Goal: Information Seeking & Learning: Learn about a topic

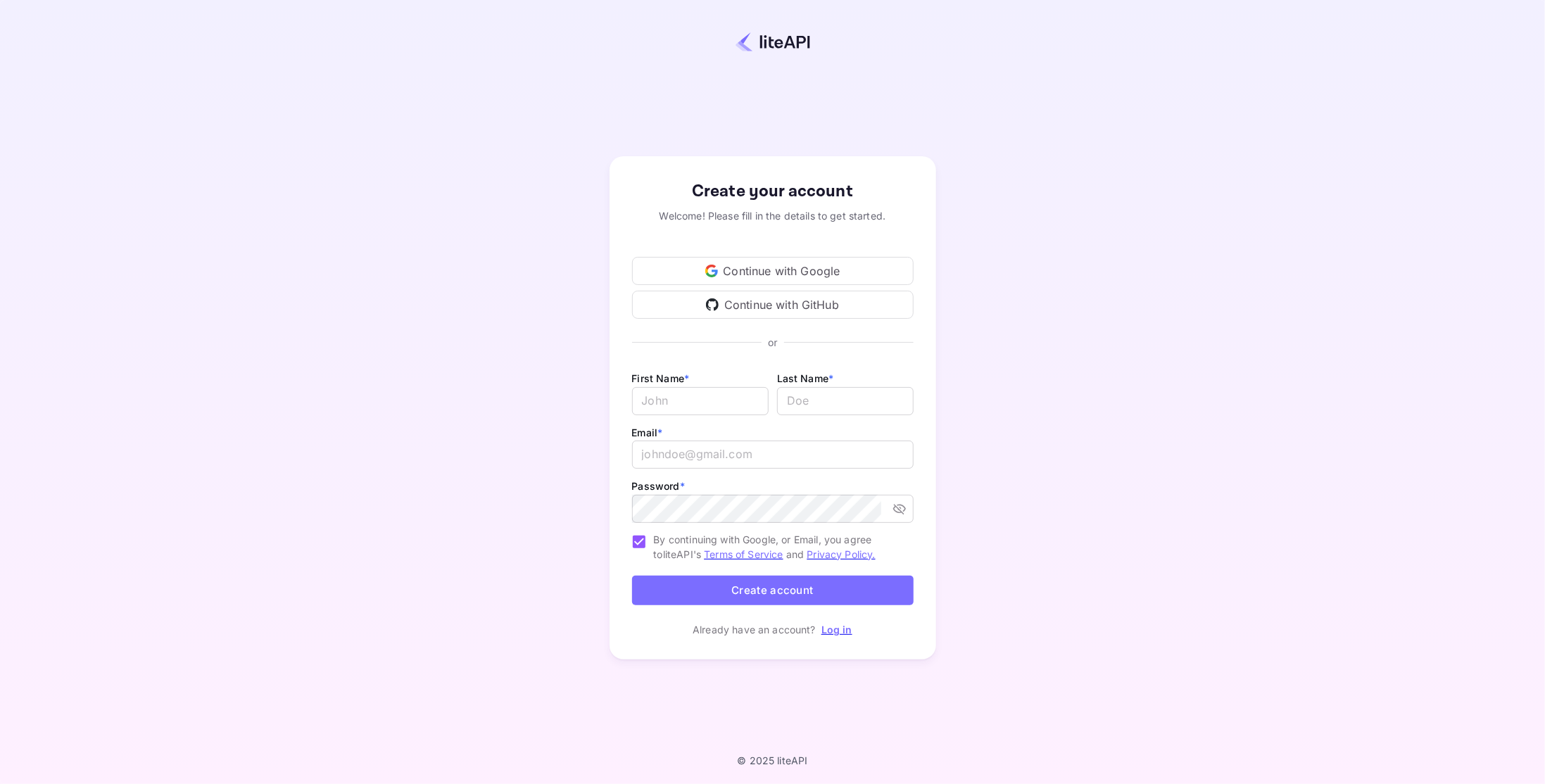
click at [825, 273] on div "Continue with Google" at bounding box center [773, 270] width 282 height 28
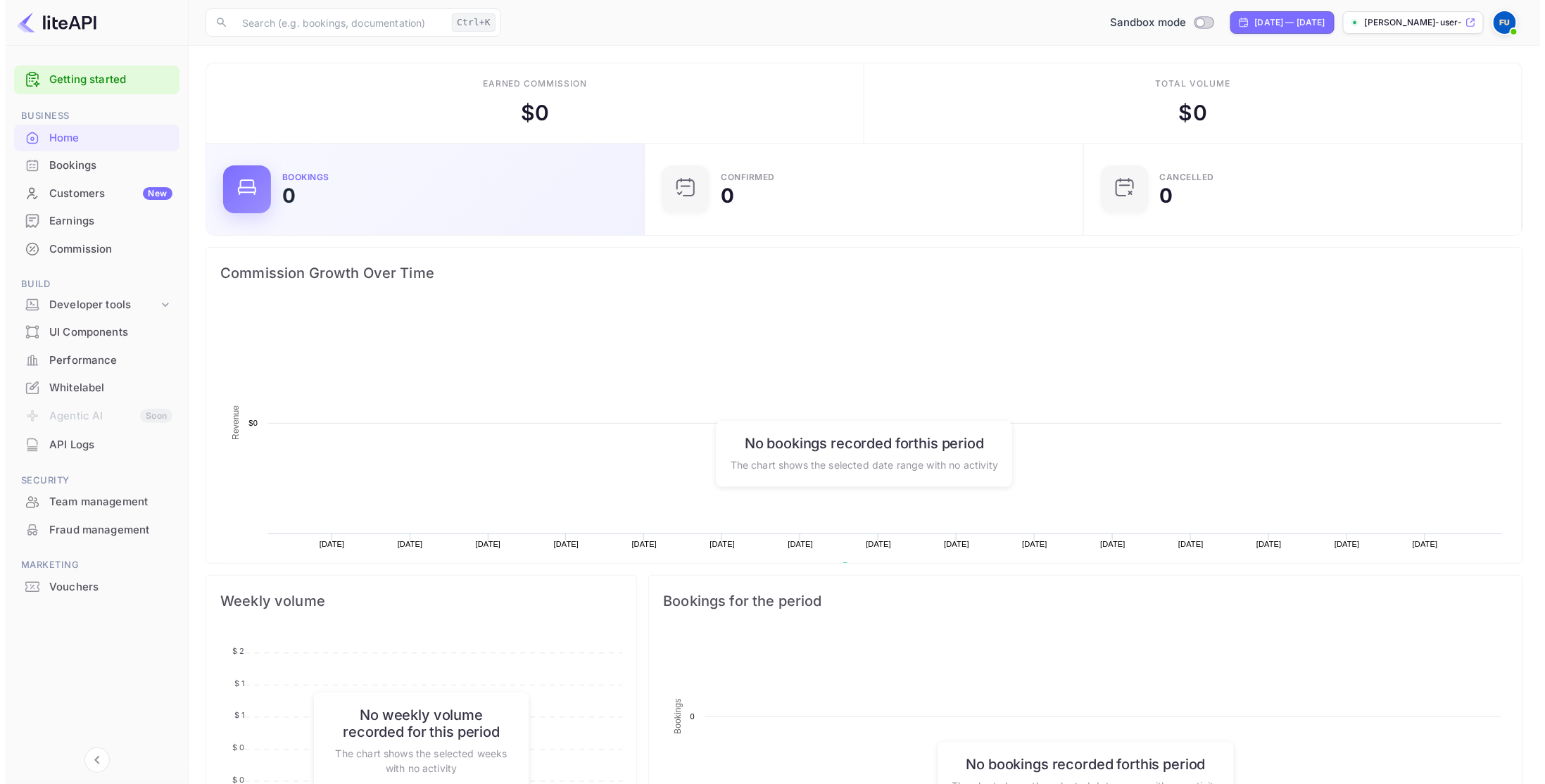
scroll to position [218, 420]
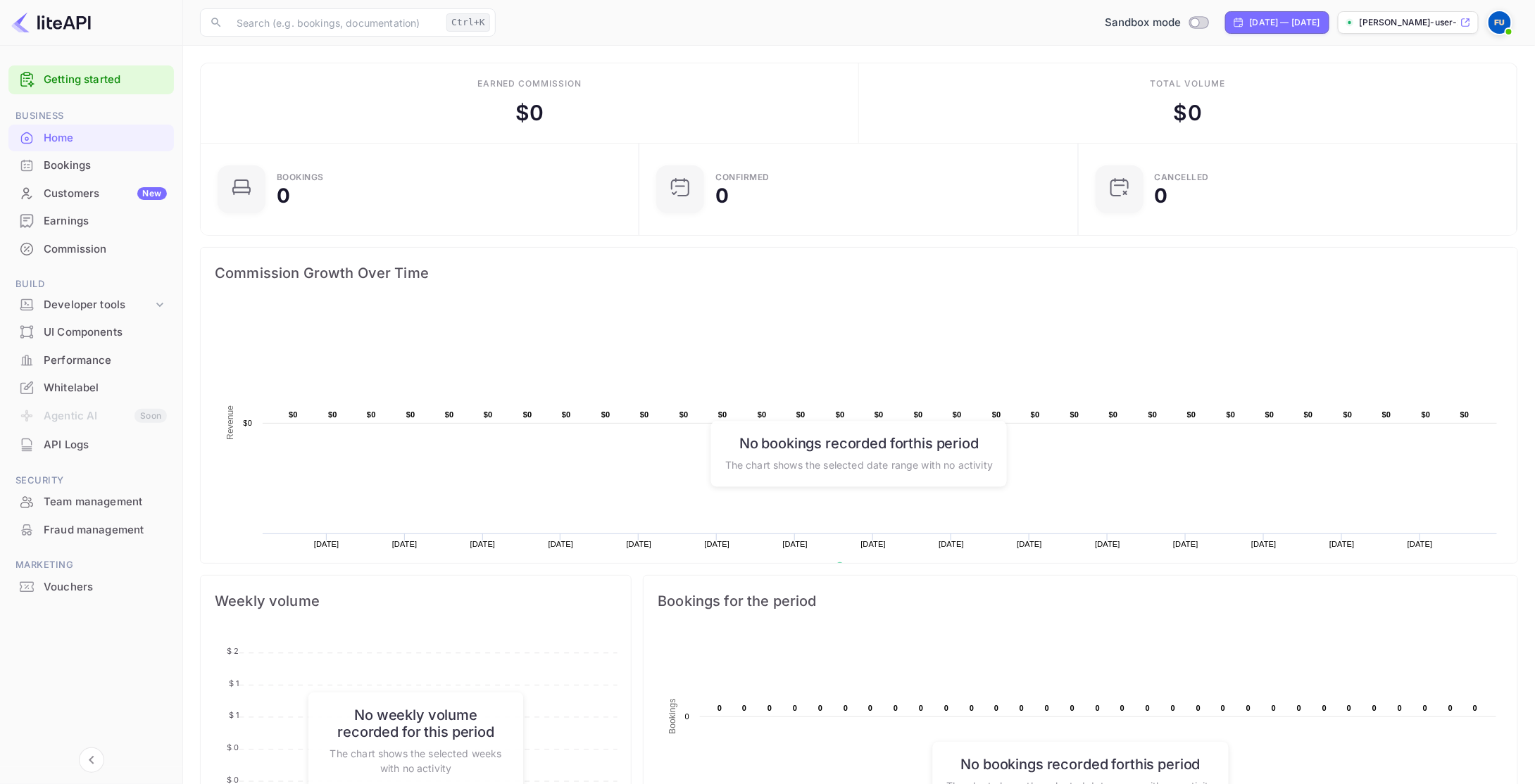
click at [108, 82] on link "Getting started" at bounding box center [105, 79] width 123 height 16
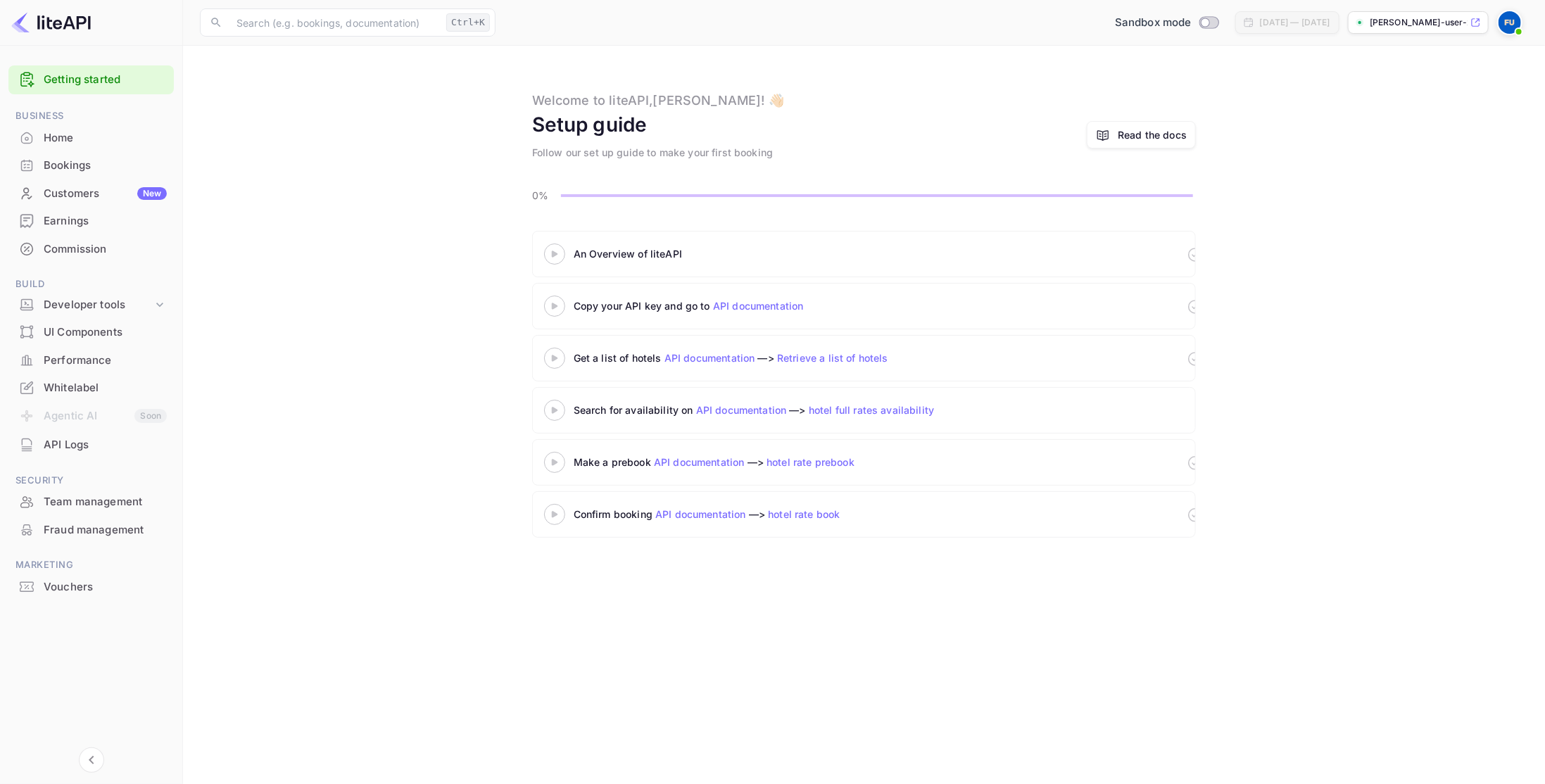
click at [549, 252] on icon at bounding box center [554, 254] width 49 height 7
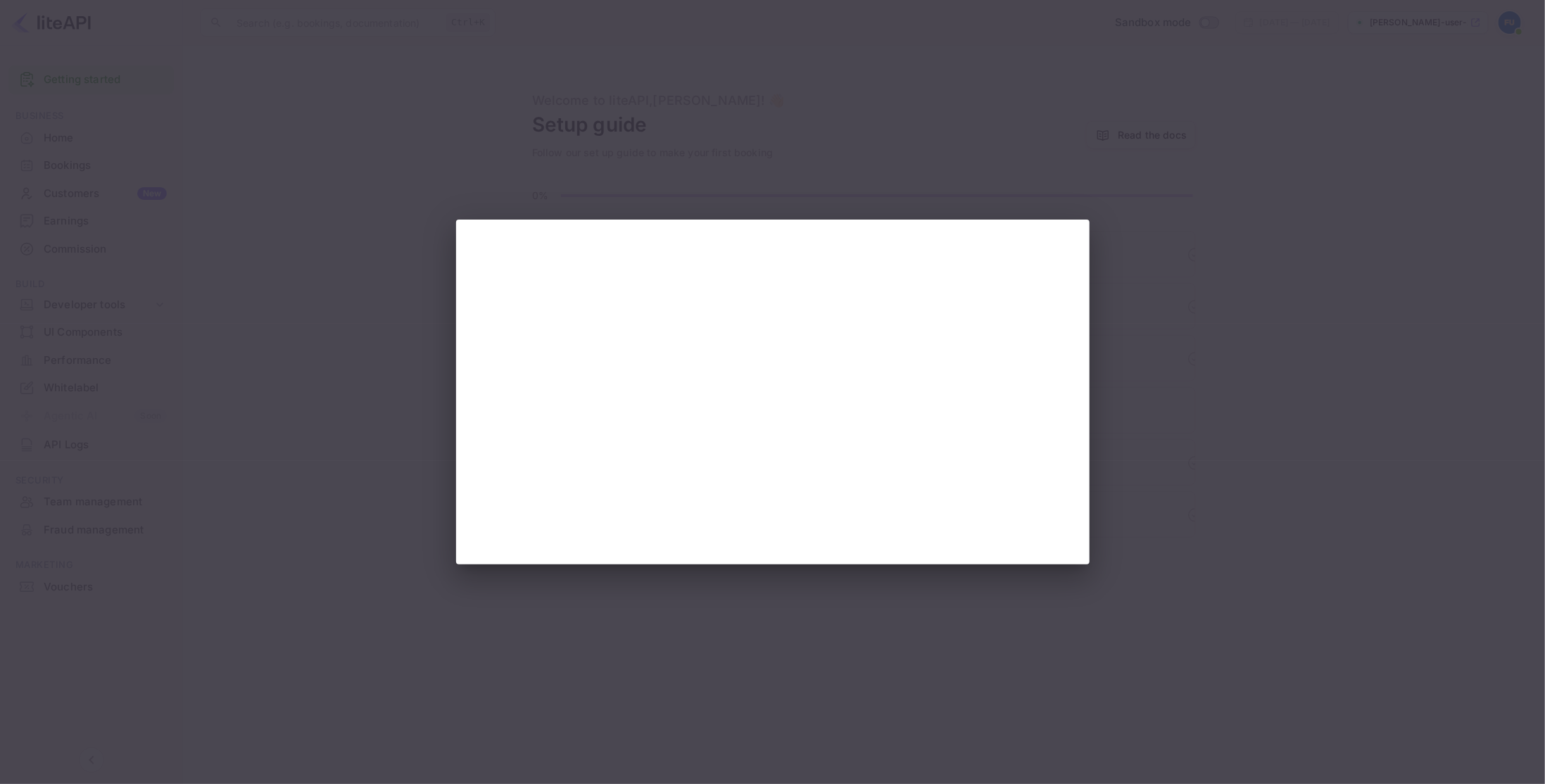
click at [1195, 455] on div at bounding box center [772, 392] width 1545 height 784
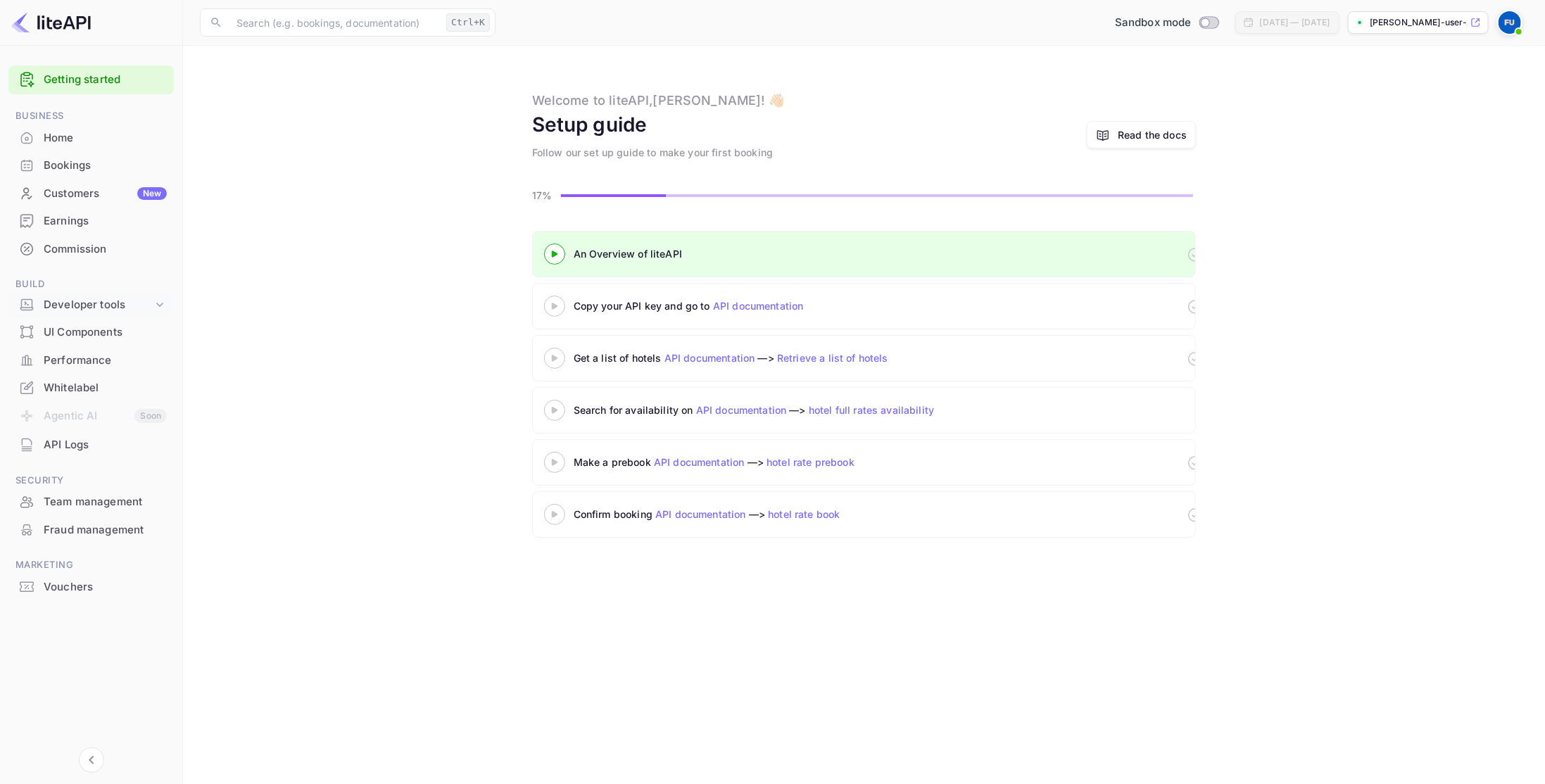
click at [95, 303] on div "Developer tools" at bounding box center [98, 305] width 109 height 16
drag, startPoint x: 100, startPoint y: 301, endPoint x: 181, endPoint y: 308, distance: 81.3
click at [101, 301] on div "Developer tools" at bounding box center [98, 305] width 109 height 16
click at [560, 303] on icon at bounding box center [554, 306] width 49 height 7
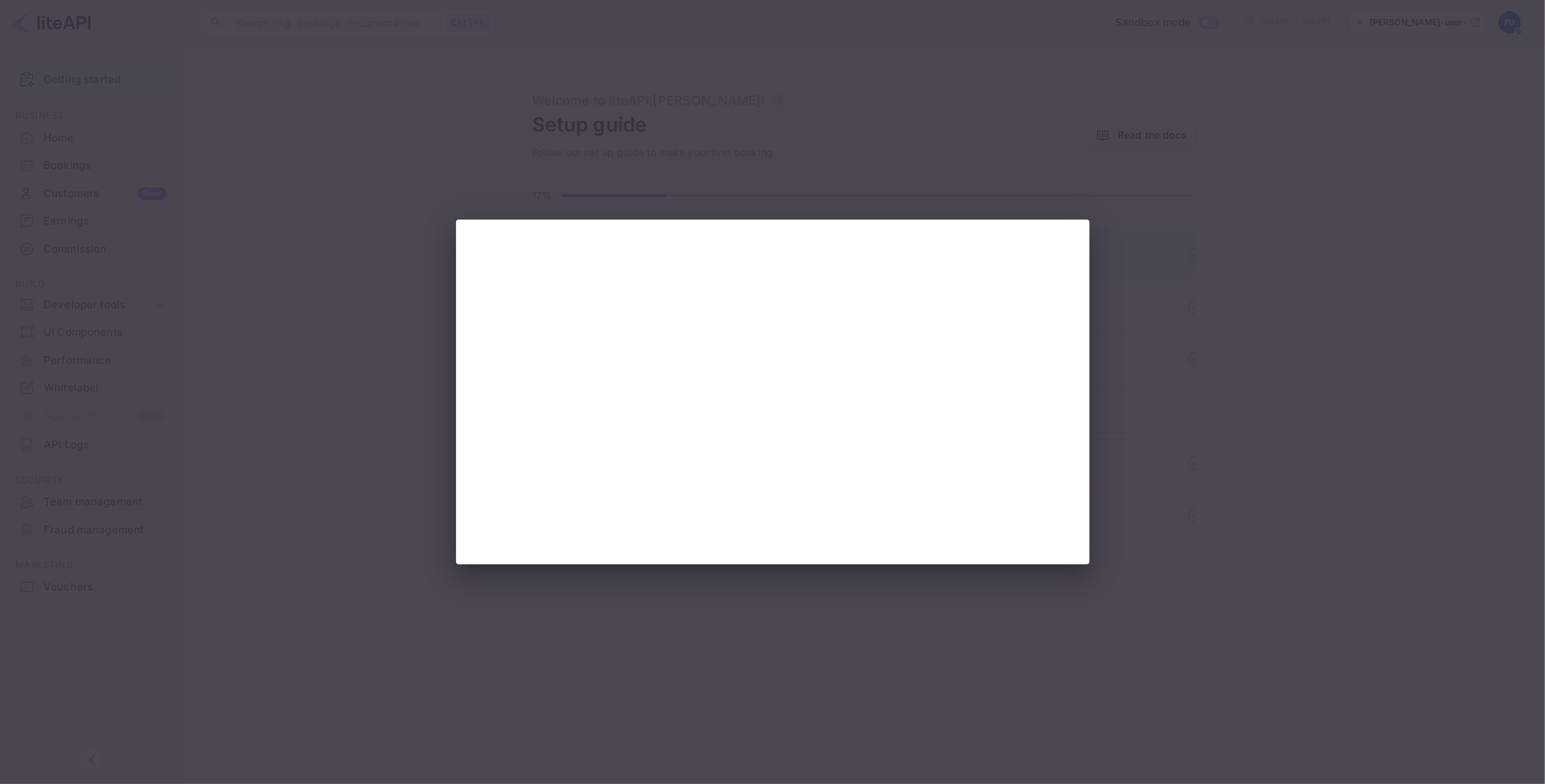
click at [1301, 417] on div at bounding box center [772, 392] width 1545 height 784
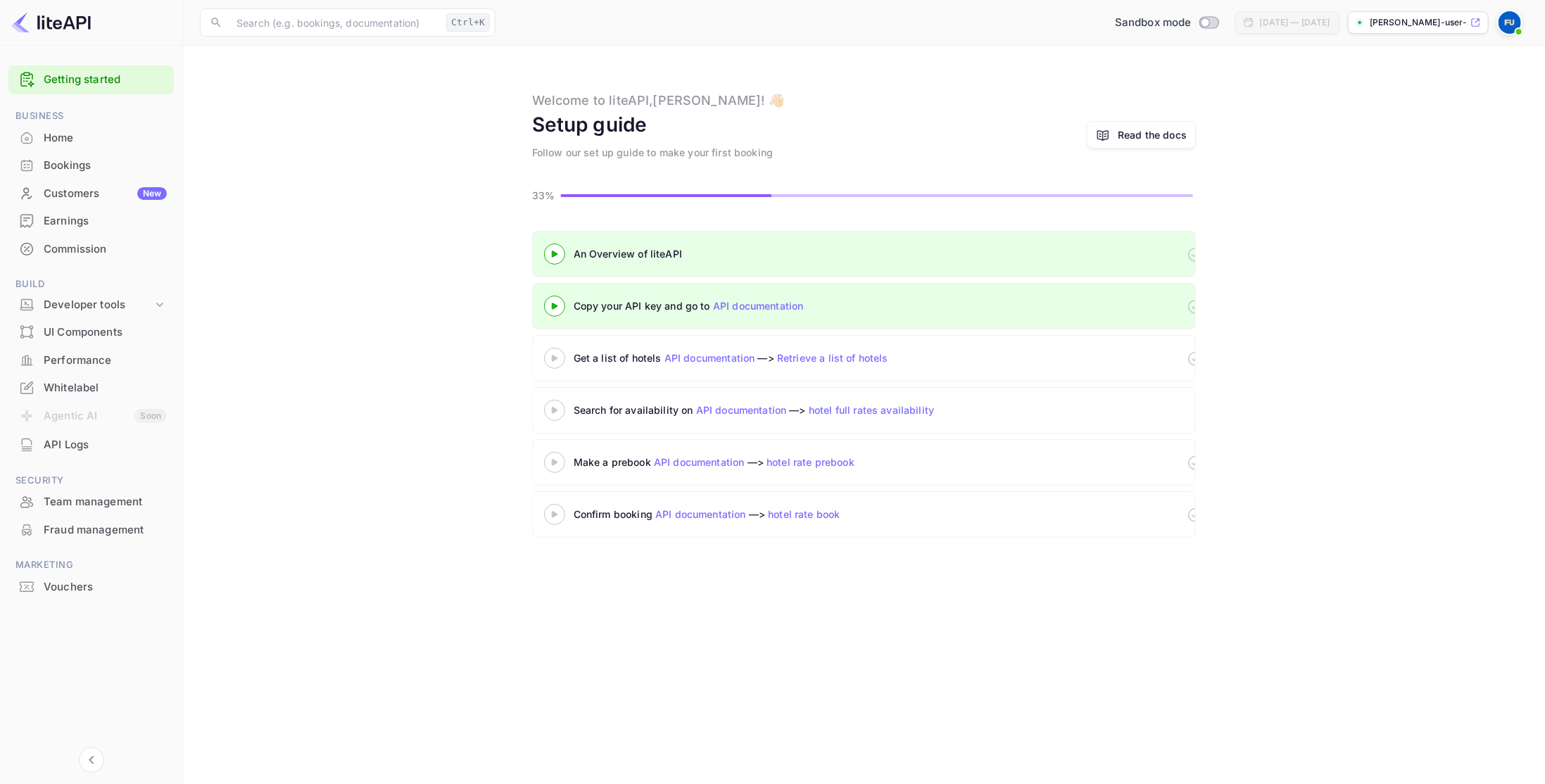
click at [552, 358] on 3 at bounding box center [555, 358] width 6 height 7
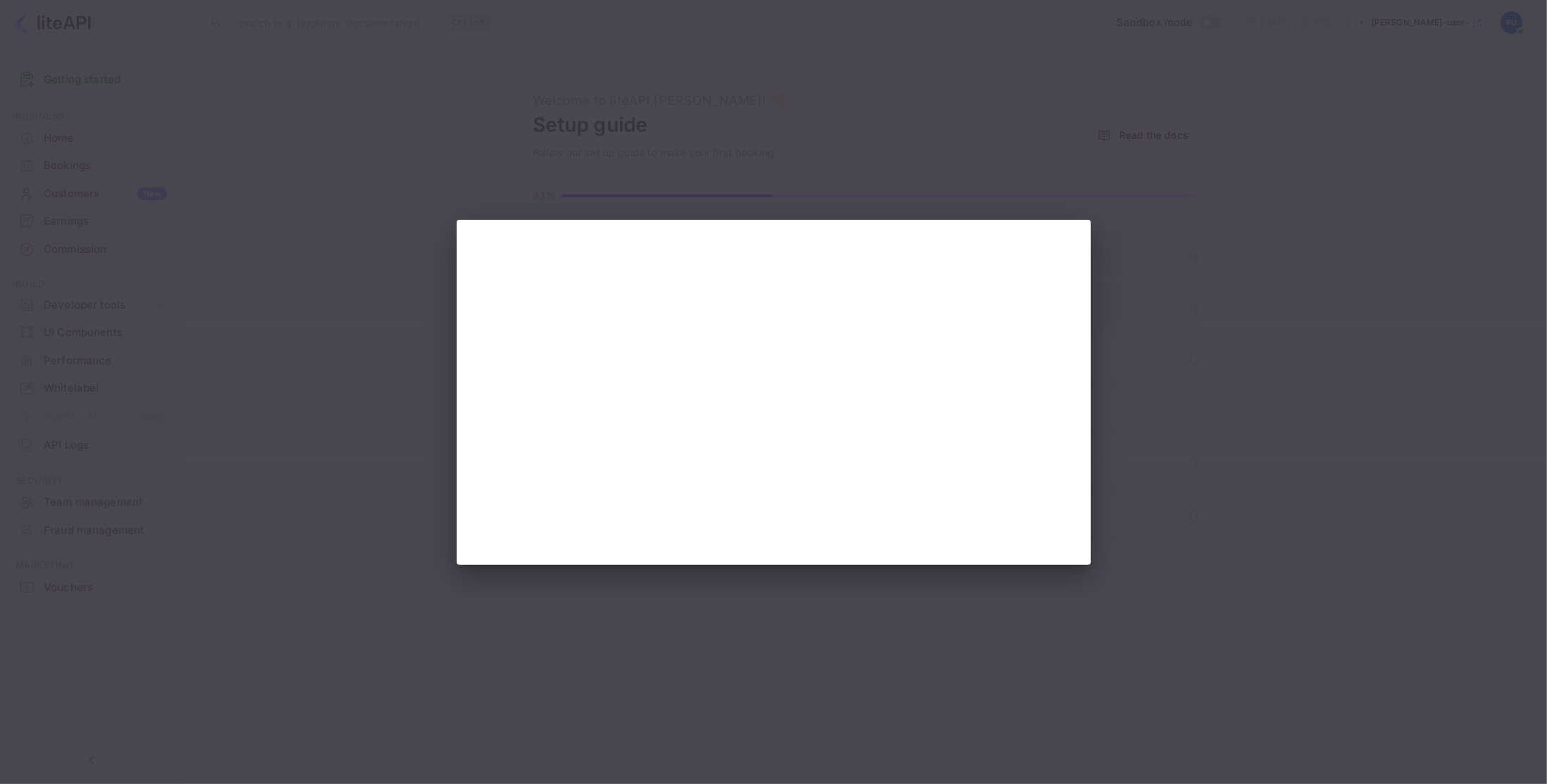
click at [1325, 439] on div at bounding box center [774, 392] width 1547 height 784
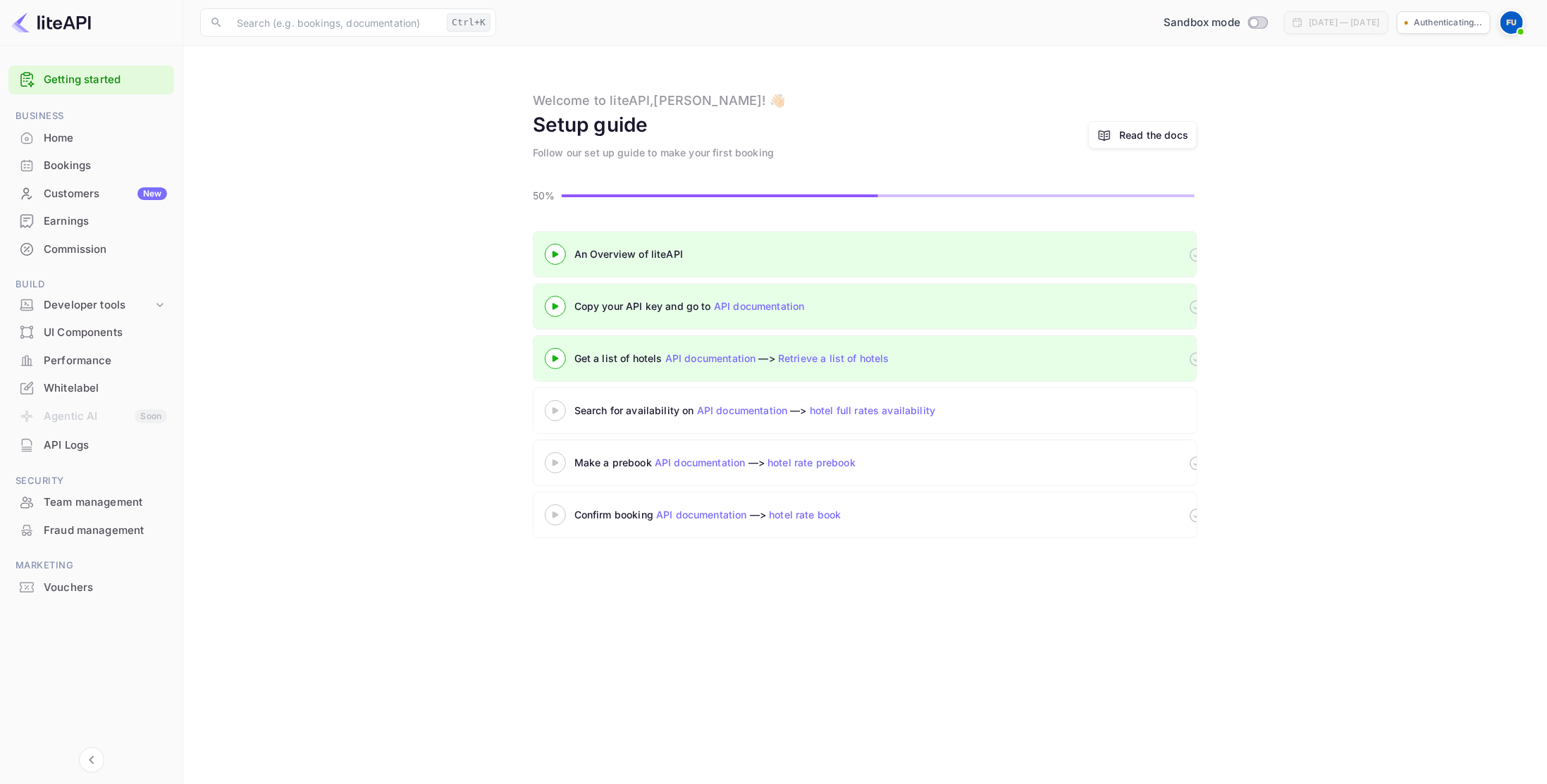
click at [554, 409] on 3 at bounding box center [556, 410] width 6 height 7
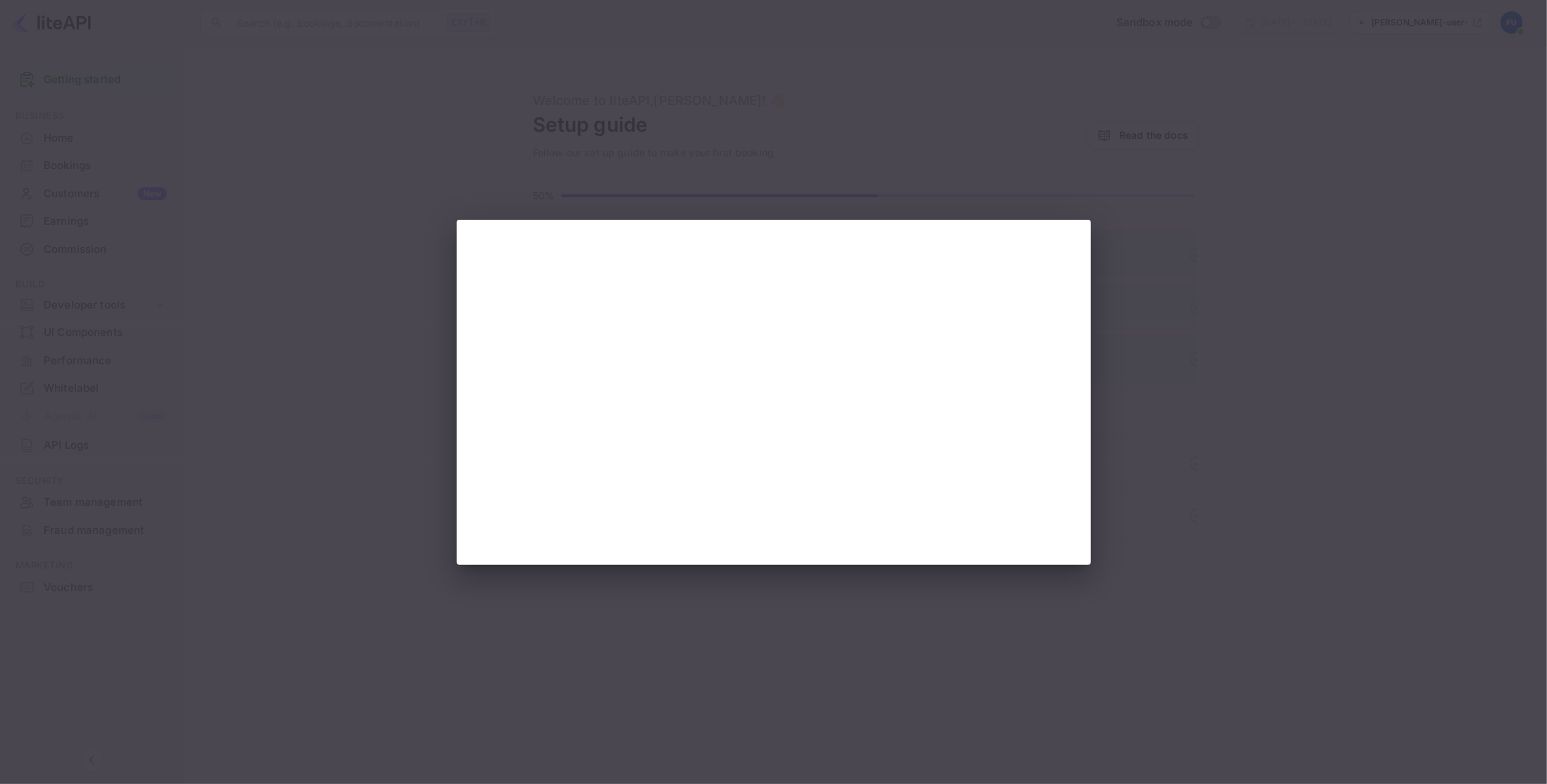
click at [1198, 435] on div at bounding box center [774, 392] width 1547 height 784
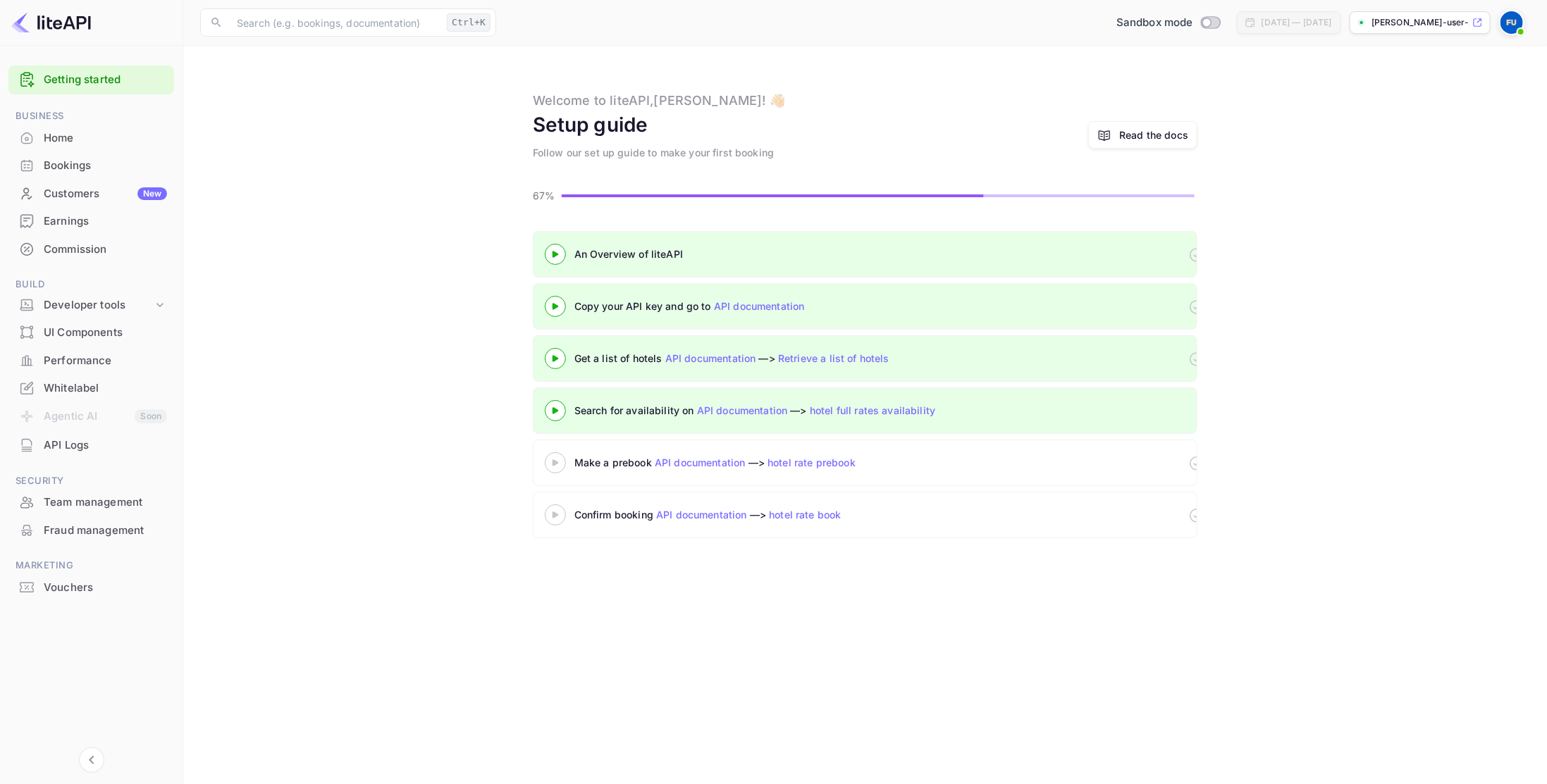
click at [559, 456] on div at bounding box center [555, 462] width 49 height 17
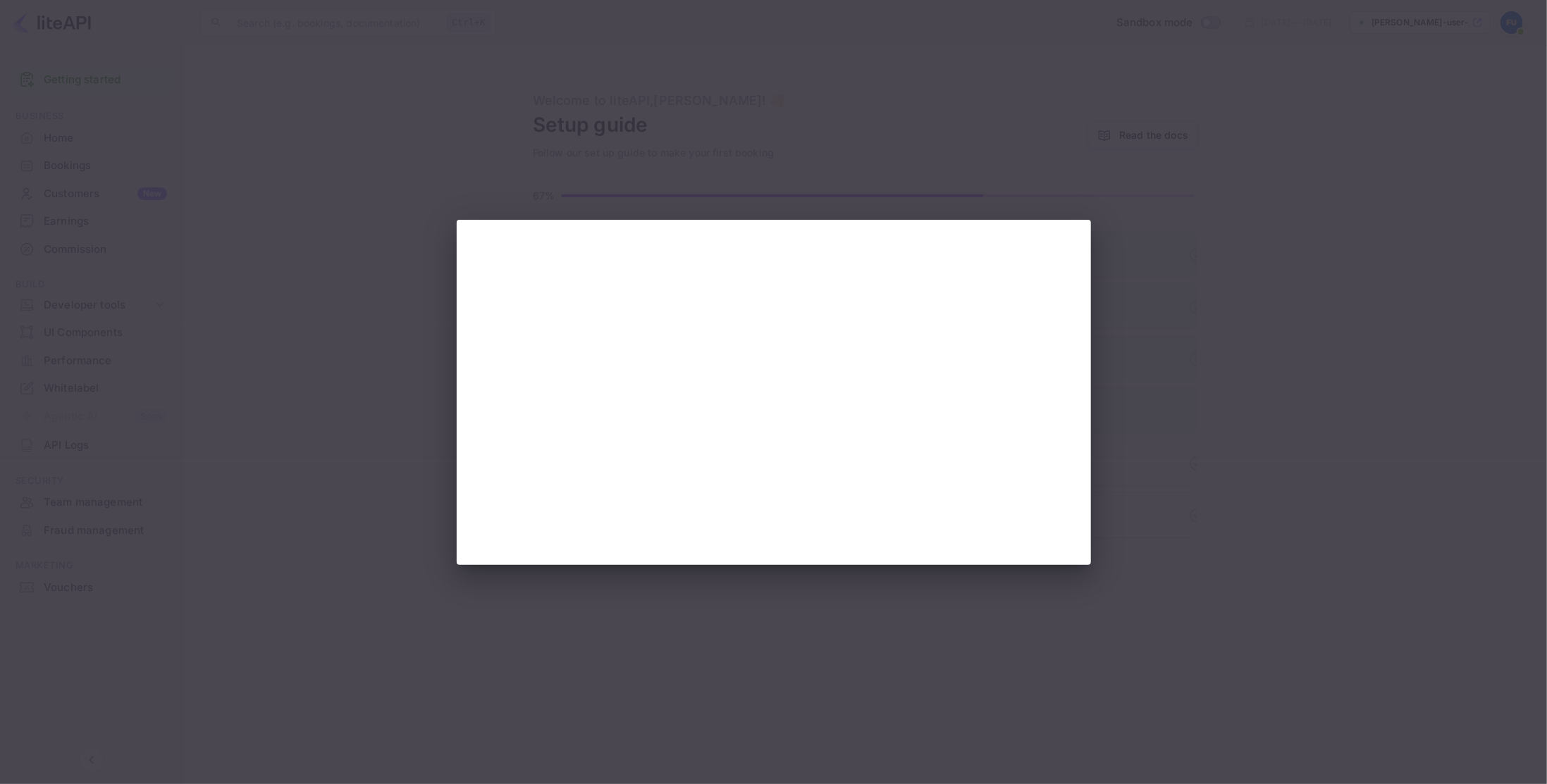
click at [1268, 354] on div at bounding box center [774, 392] width 1547 height 784
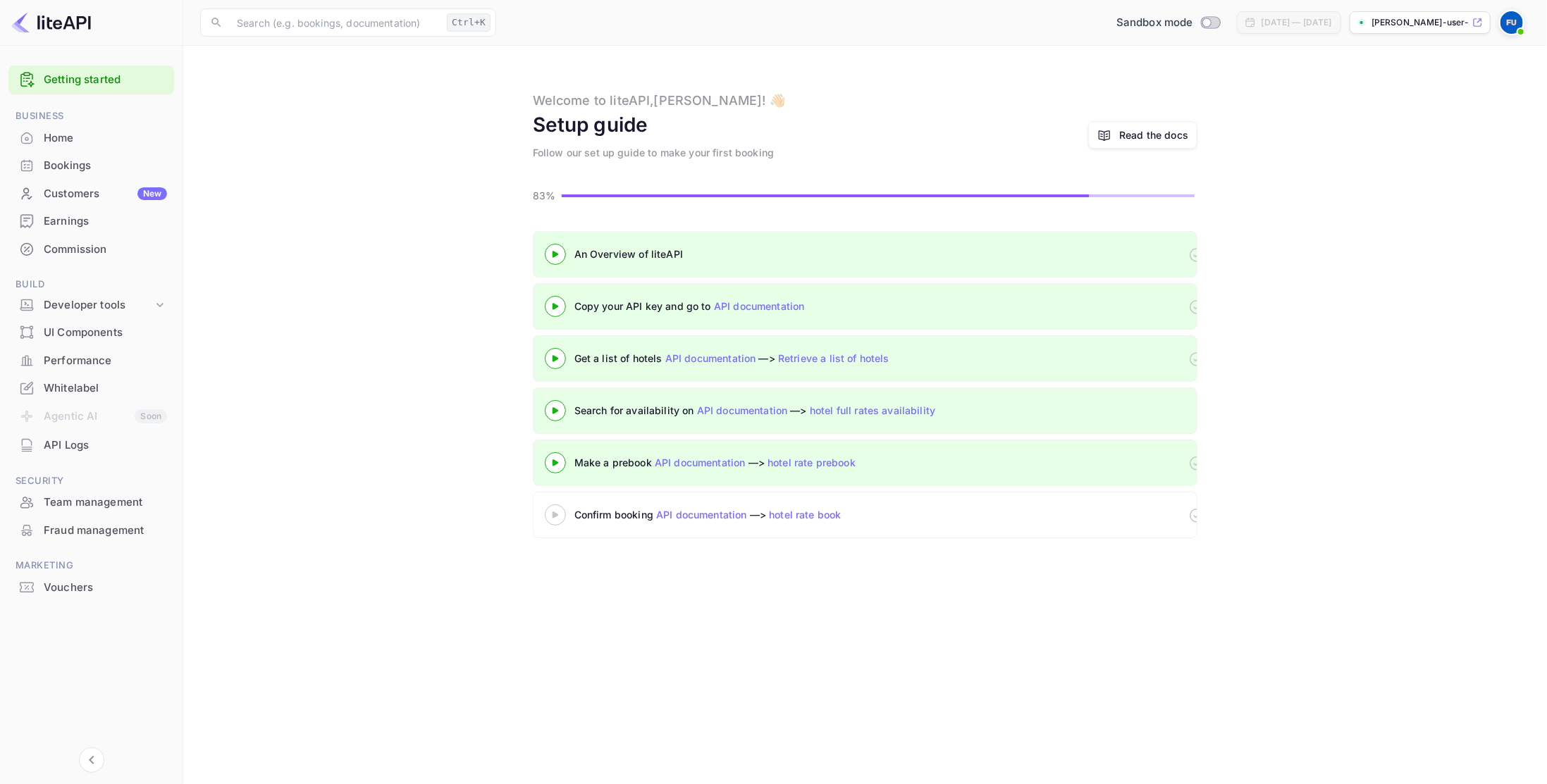
click at [604, 511] on div "Confirm booking API documentation —> hotel rate book" at bounding box center [750, 514] width 352 height 14
click at [550, 511] on icon at bounding box center [555, 515] width 49 height 7
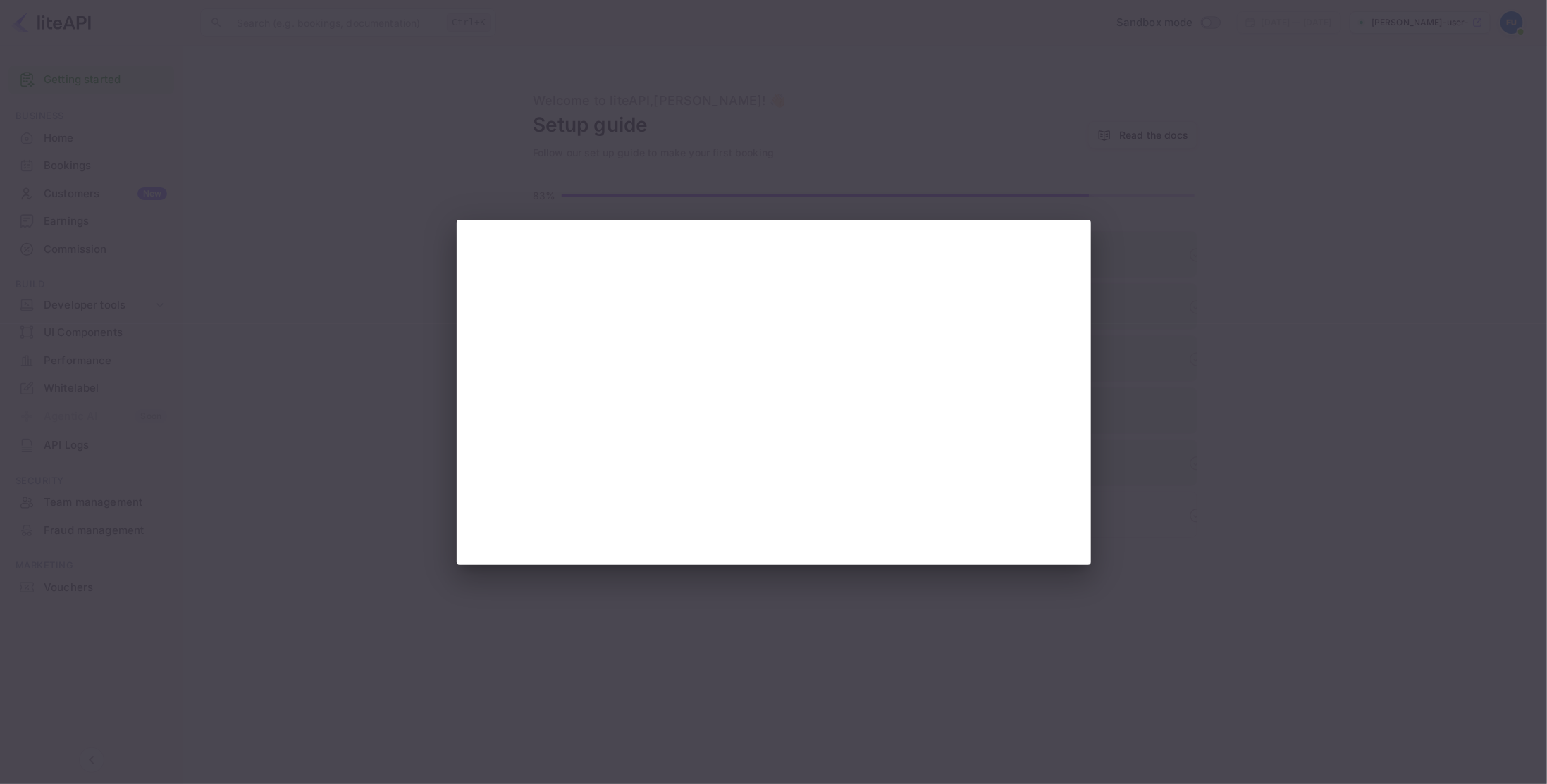
click at [1156, 440] on div at bounding box center [774, 392] width 1547 height 784
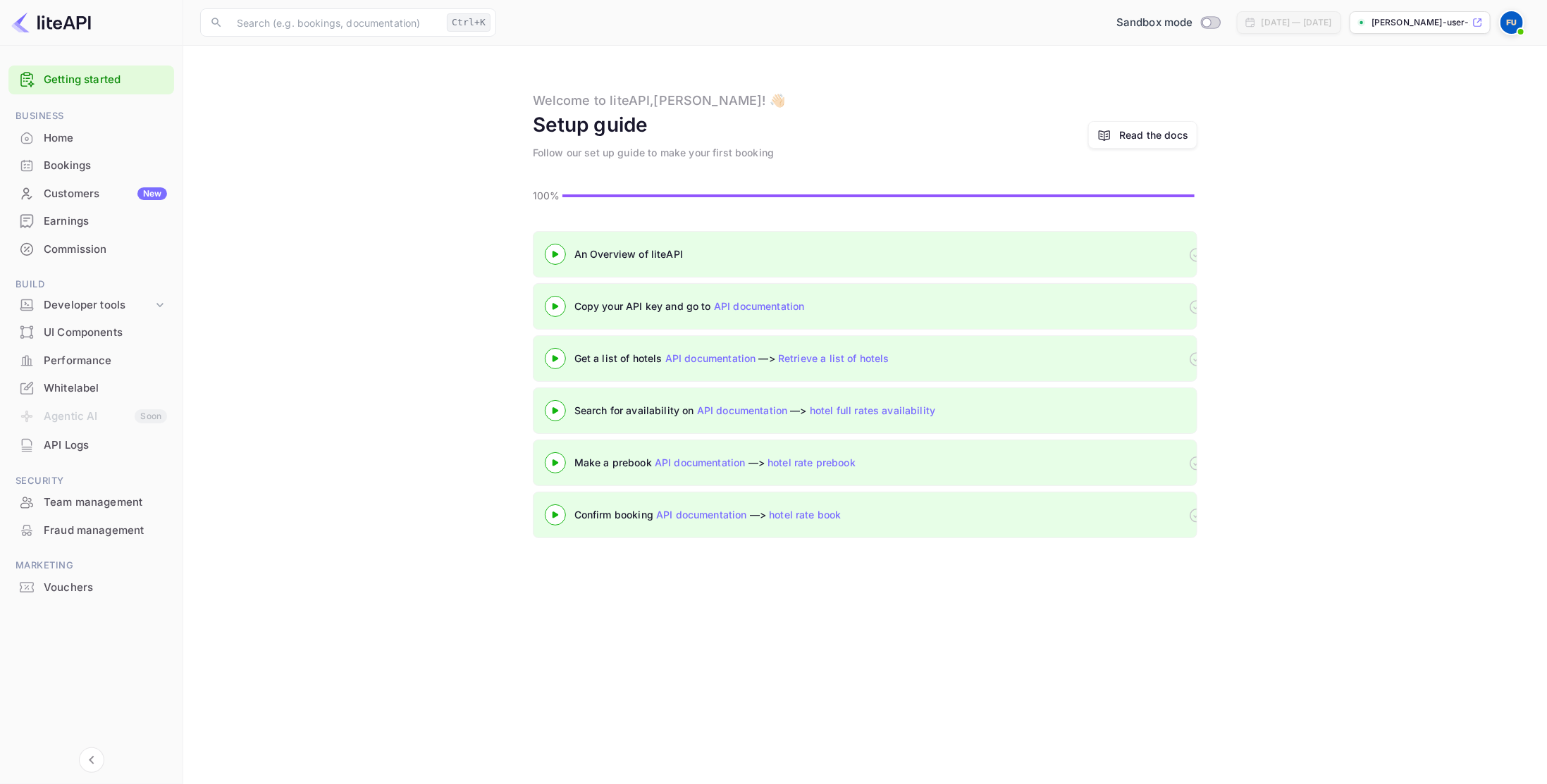
click at [85, 135] on div "Home" at bounding box center [105, 138] width 123 height 16
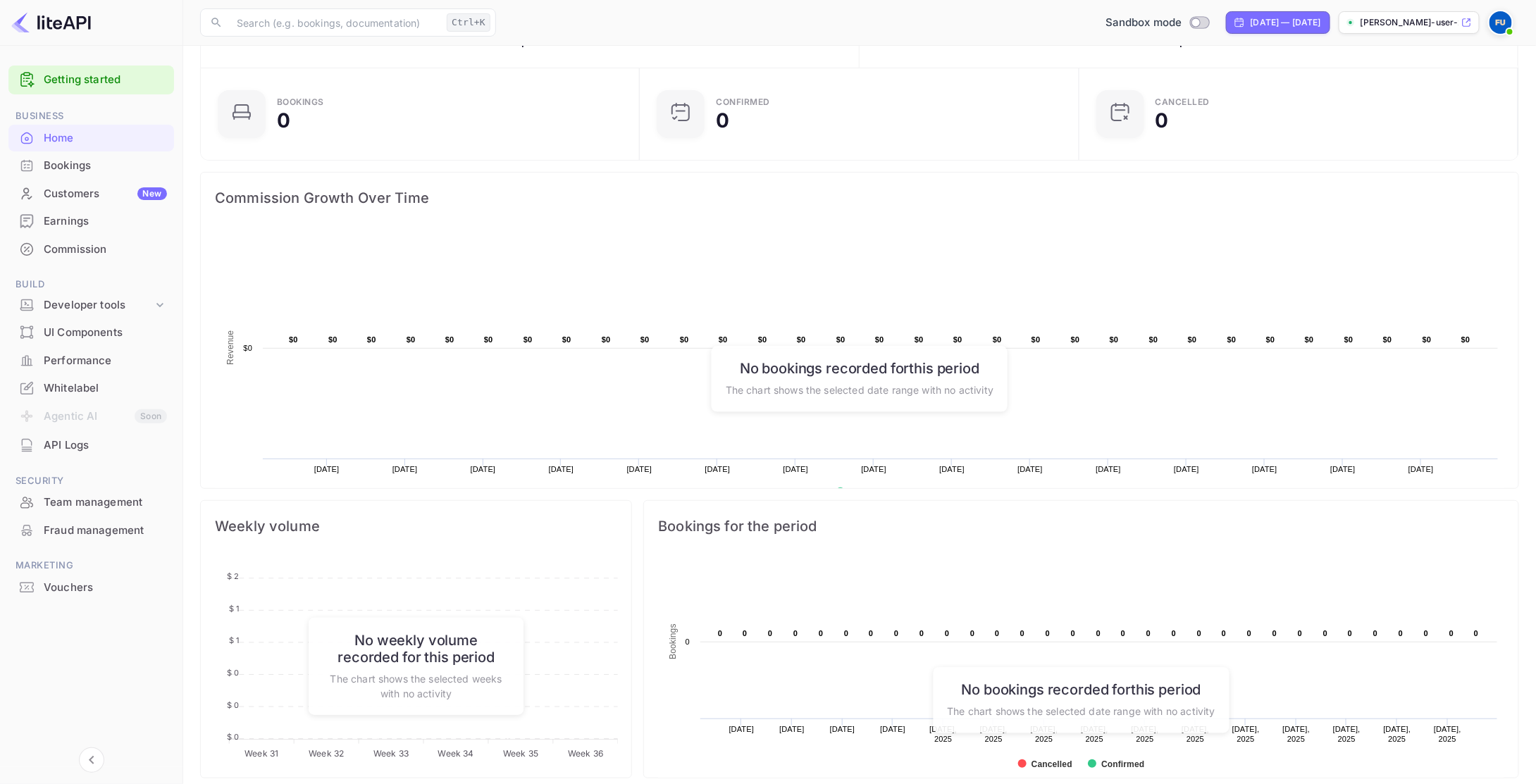
scroll to position [282, 0]
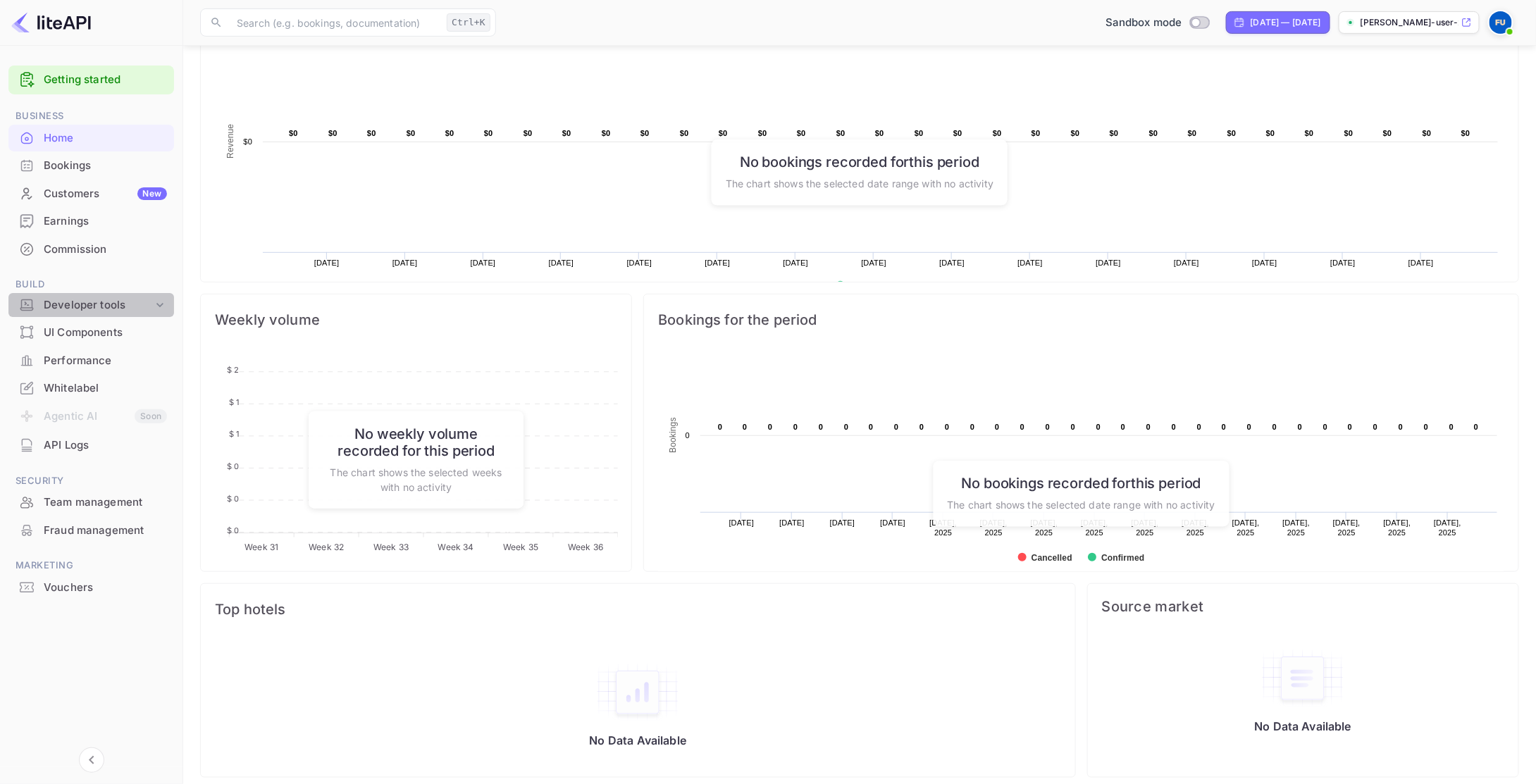
click at [96, 307] on div "Developer tools" at bounding box center [98, 305] width 109 height 16
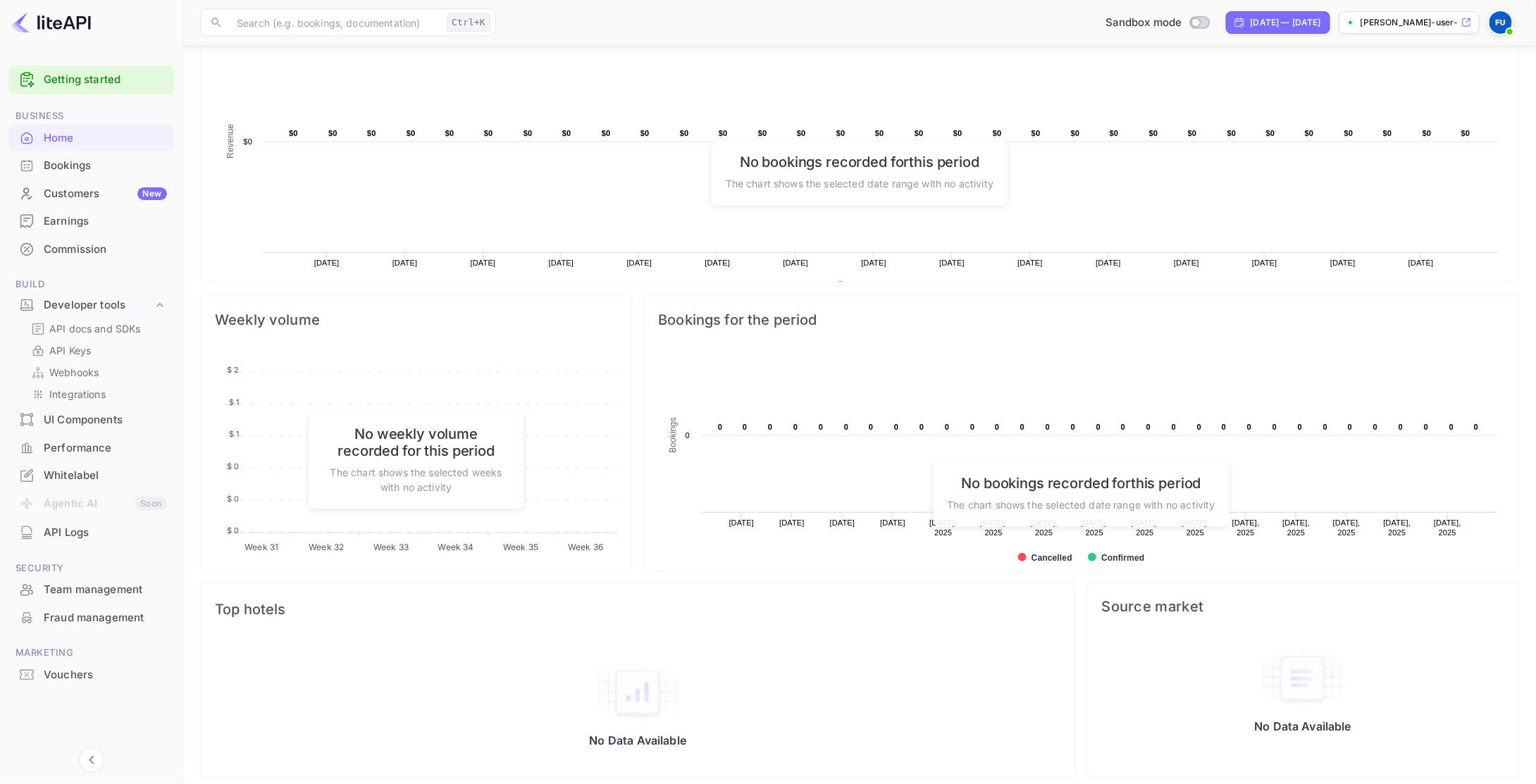
click at [97, 423] on div "UI Components" at bounding box center [105, 420] width 123 height 16
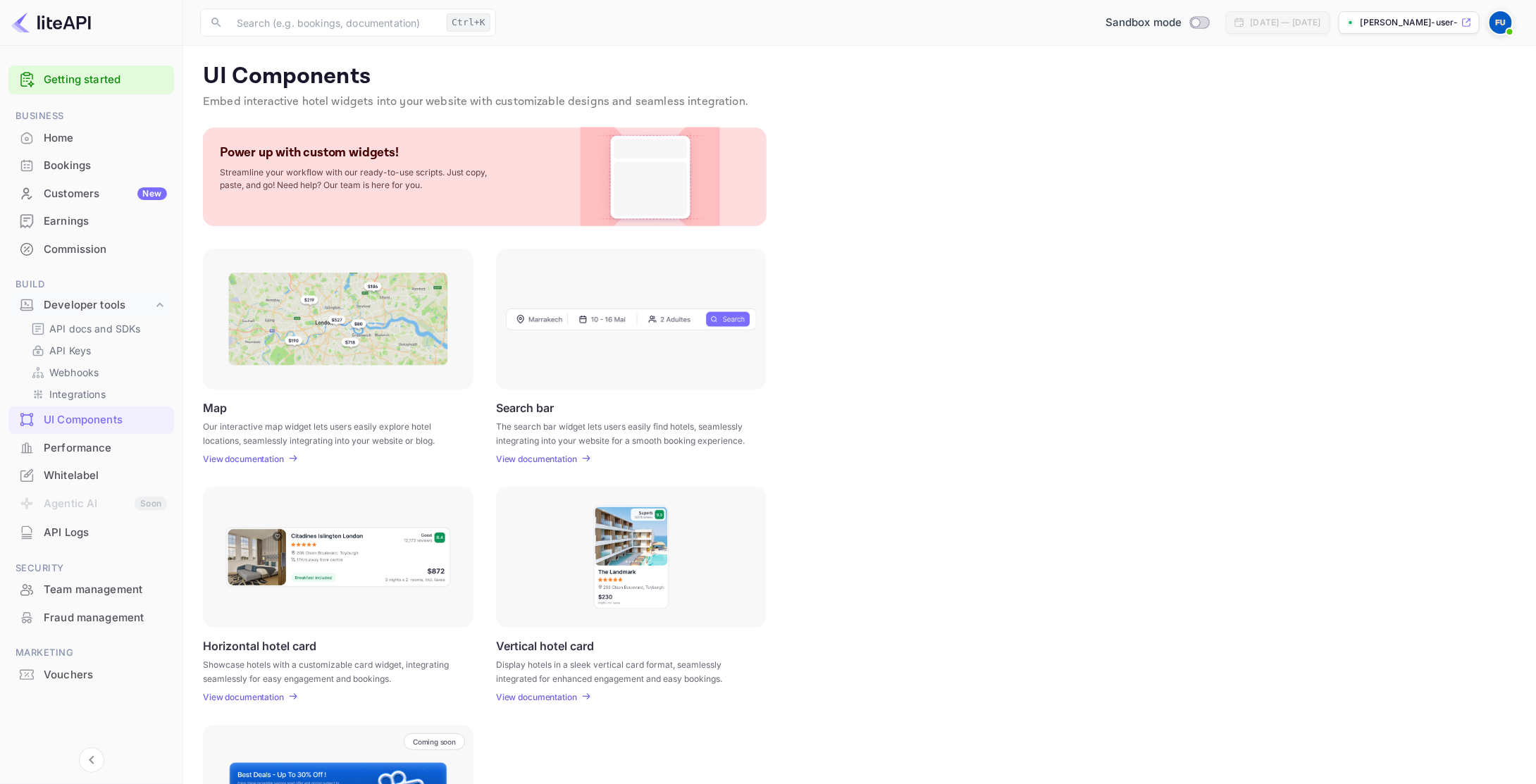
click at [682, 186] on img at bounding box center [650, 176] width 114 height 98
click at [297, 318] on img at bounding box center [339, 319] width 220 height 93
click at [554, 463] on p "View documentation" at bounding box center [537, 459] width 81 height 11
